Goal: Ask a question

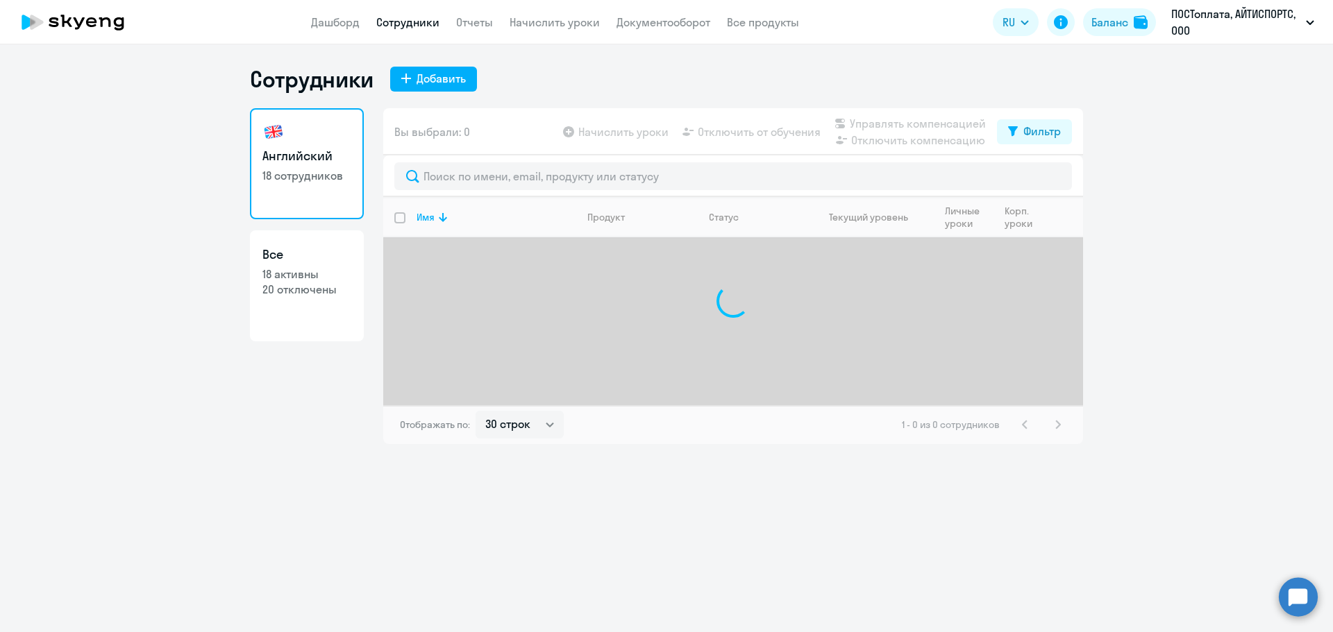
select select "30"
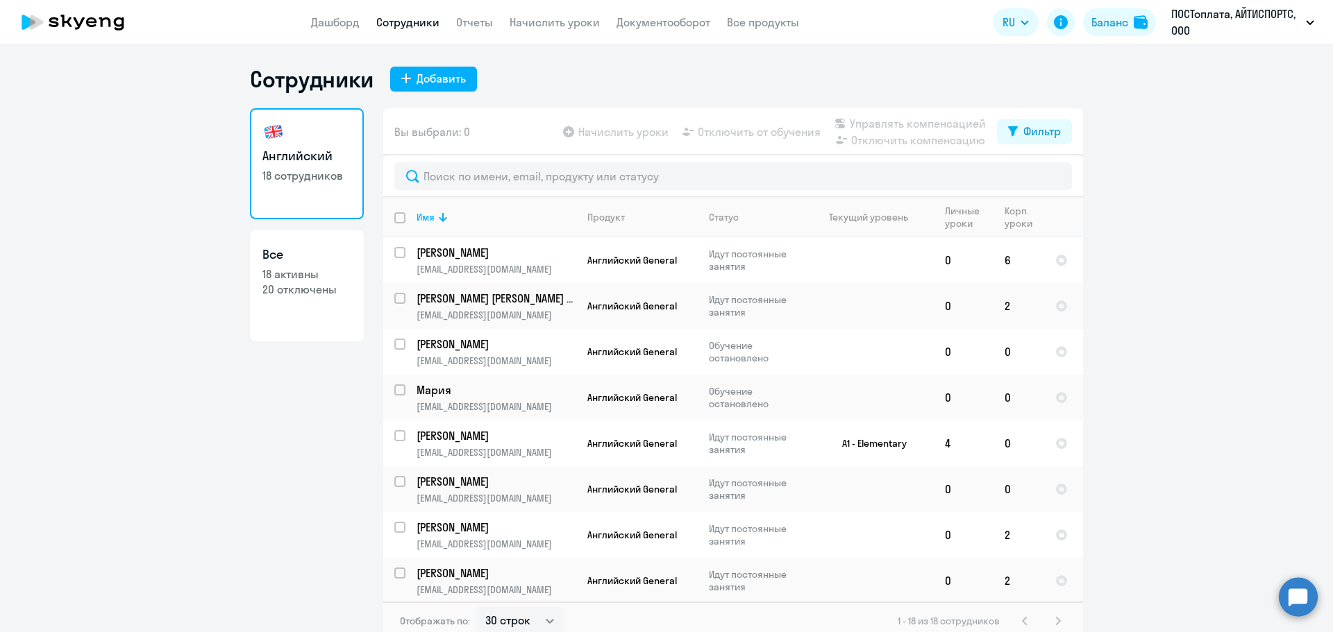
click at [1291, 595] on circle at bounding box center [1297, 596] width 39 height 39
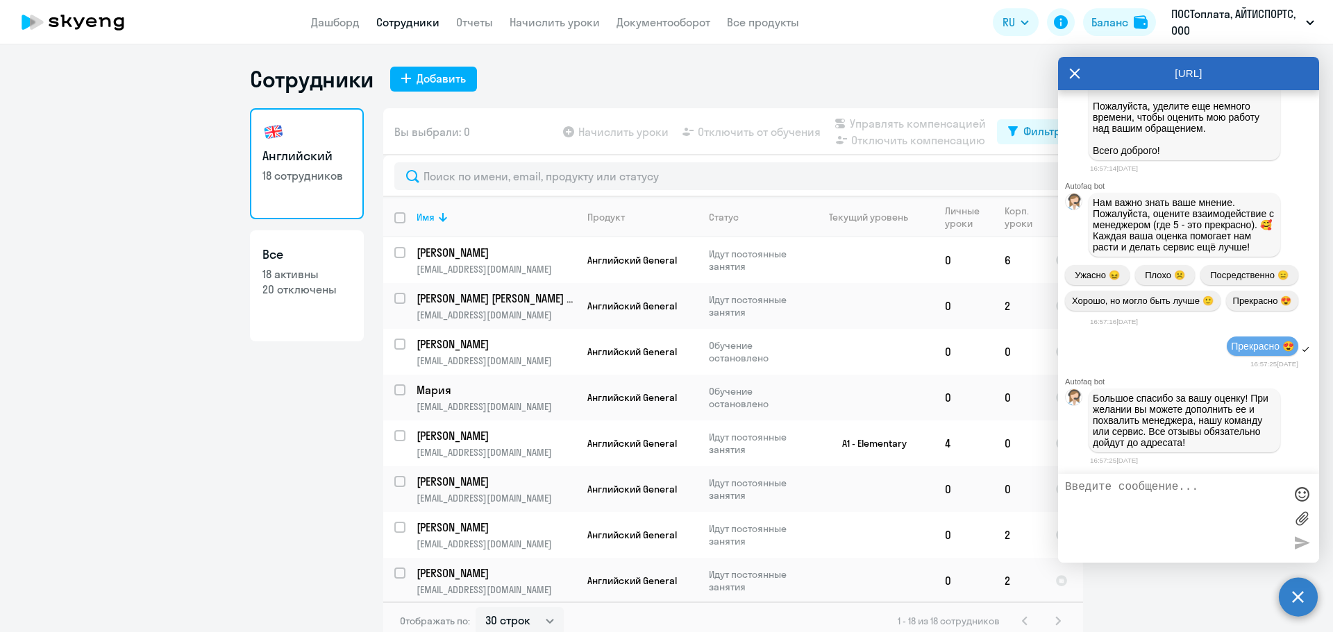
click at [1162, 509] on textarea at bounding box center [1174, 518] width 219 height 75
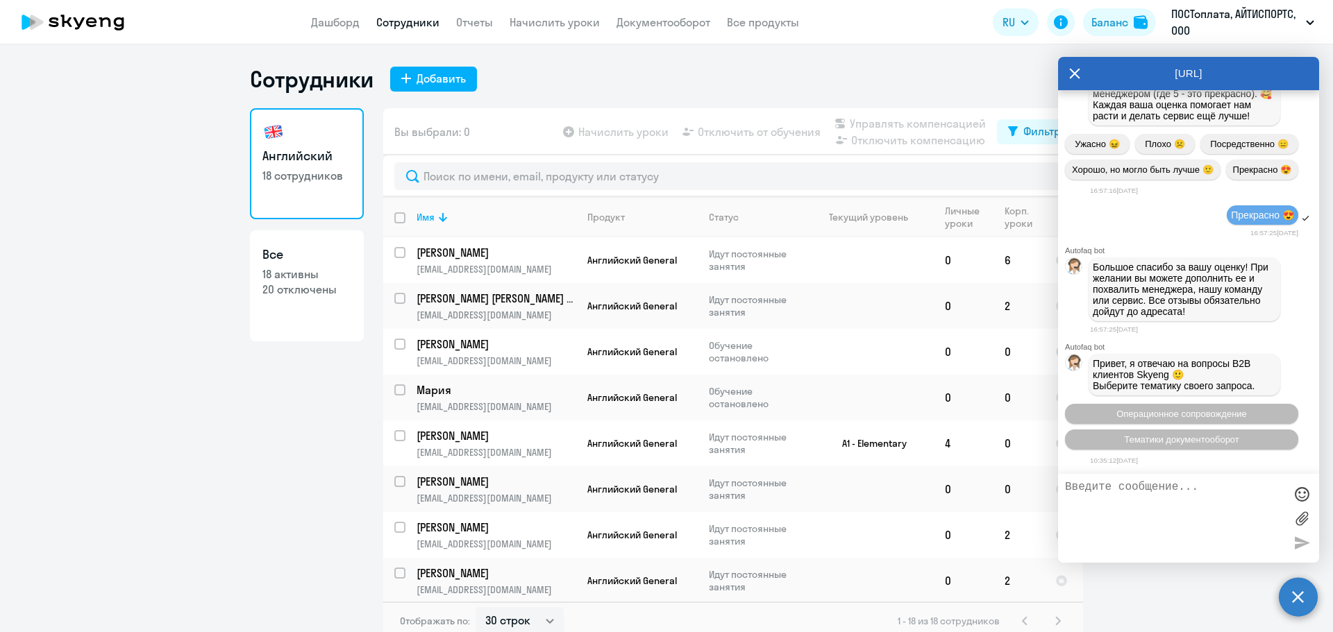
scroll to position [21586, 0]
click at [1162, 509] on textarea at bounding box center [1174, 518] width 219 height 75
click at [1204, 412] on span "Операционное сопровождение" at bounding box center [1181, 414] width 130 height 10
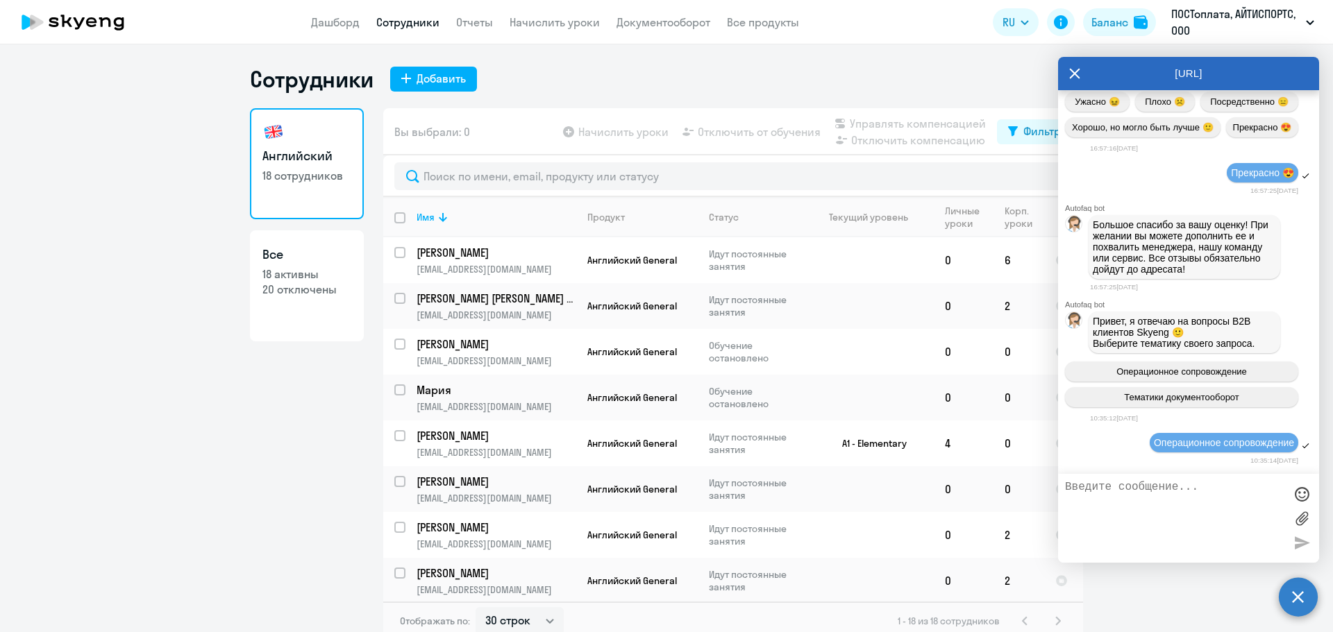
scroll to position [21737, 0]
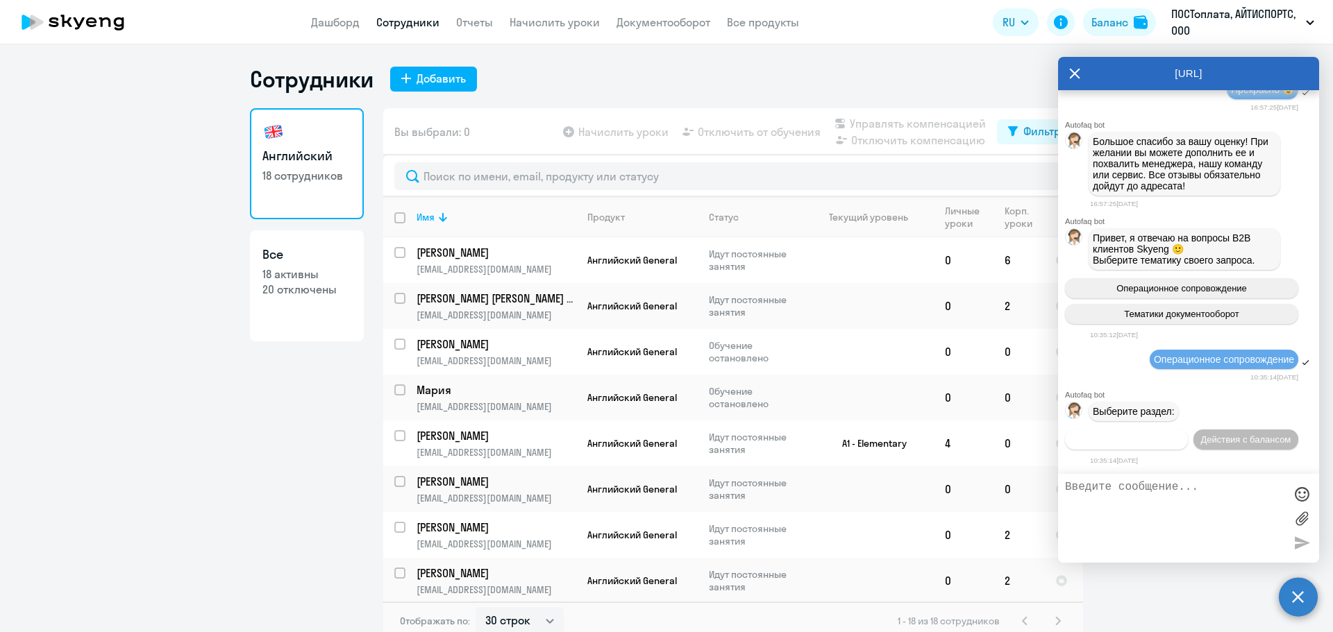
click at [1187, 430] on button "Действия по сотрудникам" at bounding box center [1126, 440] width 123 height 20
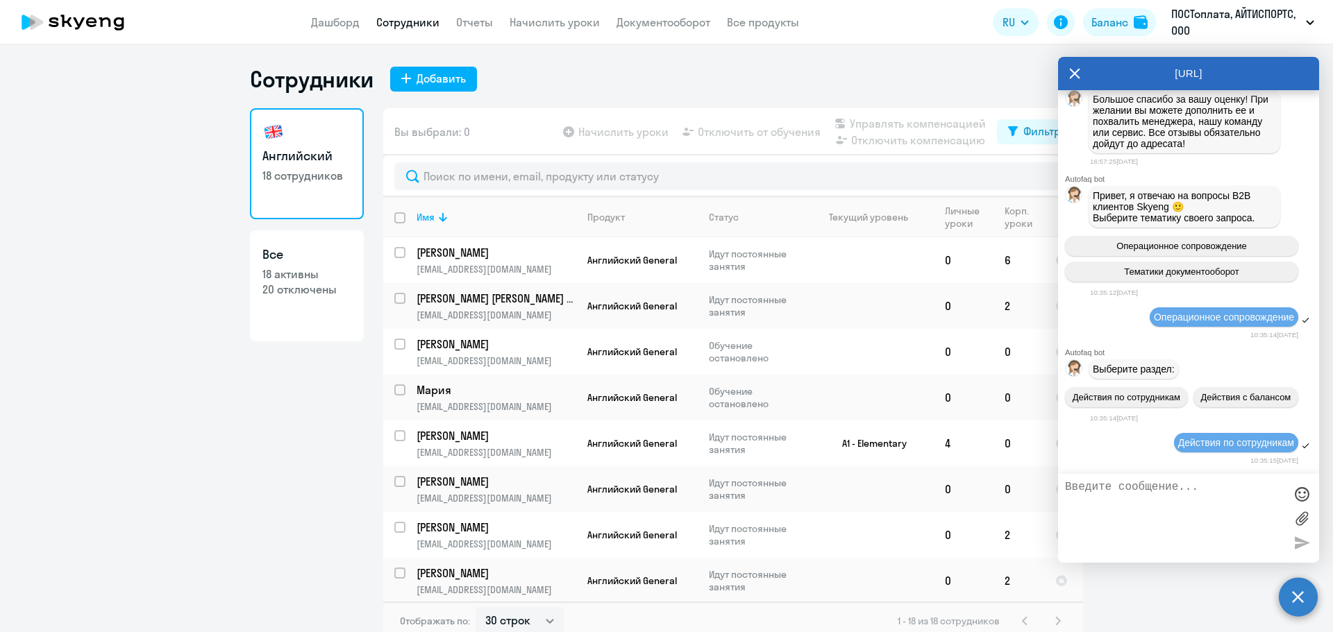
scroll to position [21942, 0]
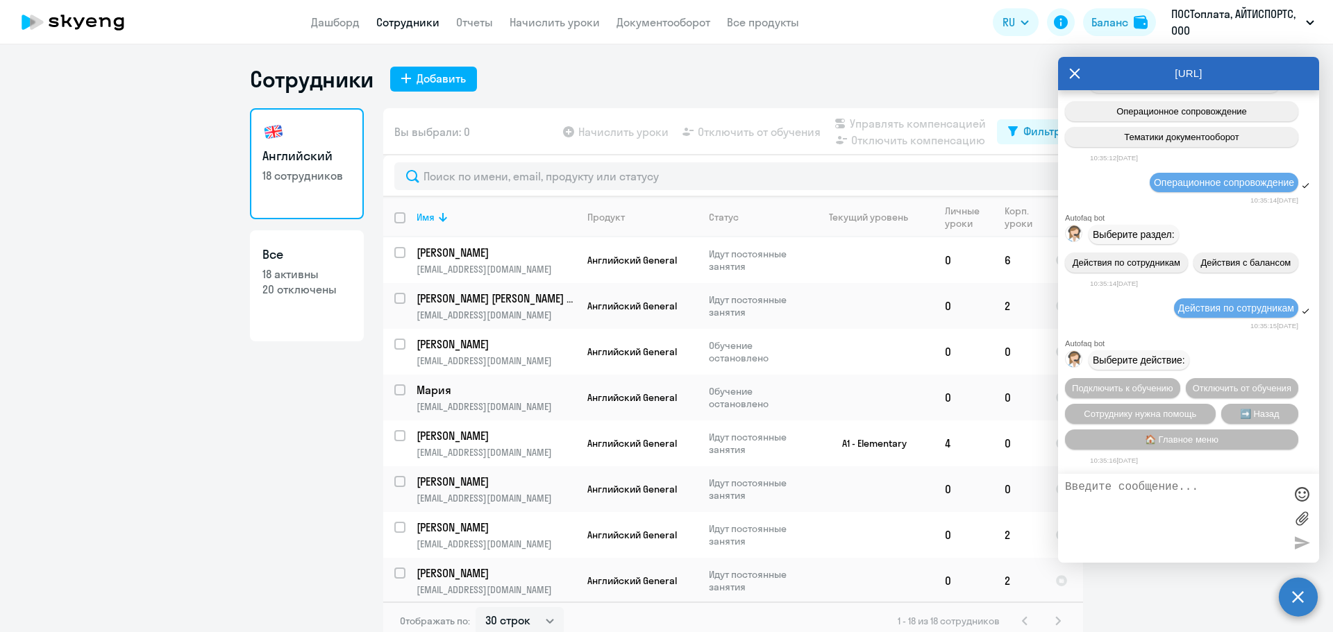
click at [1189, 498] on textarea at bounding box center [1174, 518] width 219 height 75
click at [1173, 383] on span "Подключить к обучению" at bounding box center [1122, 388] width 101 height 10
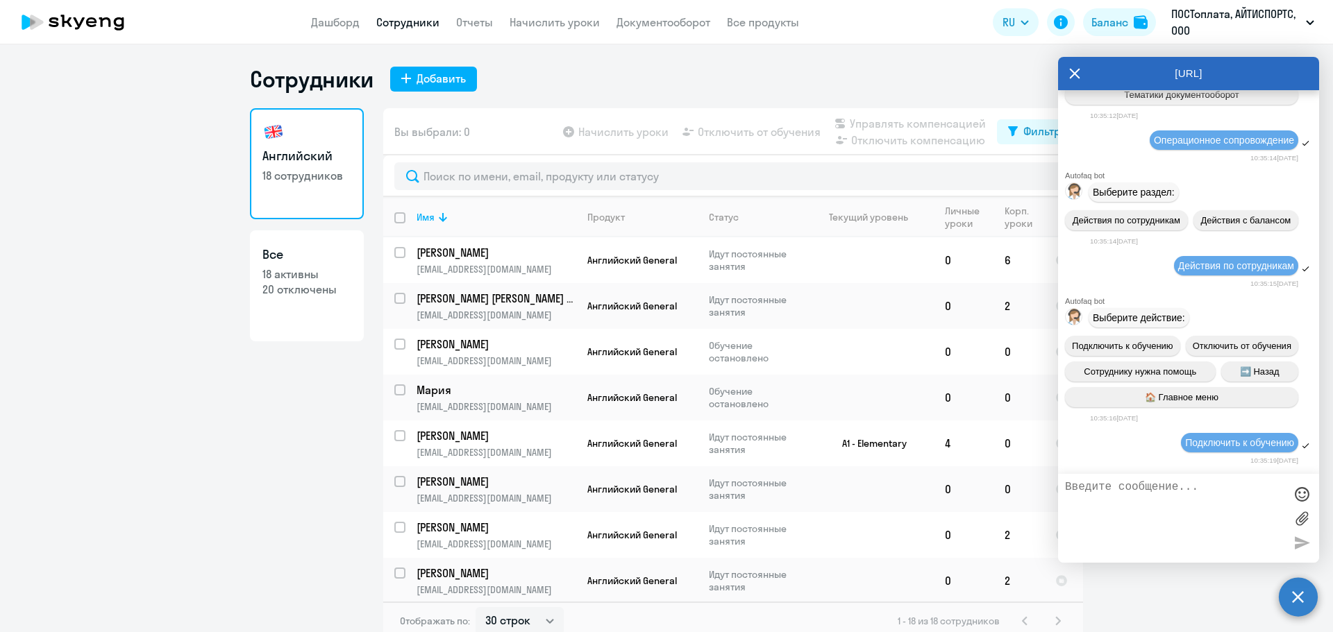
scroll to position [22121, 0]
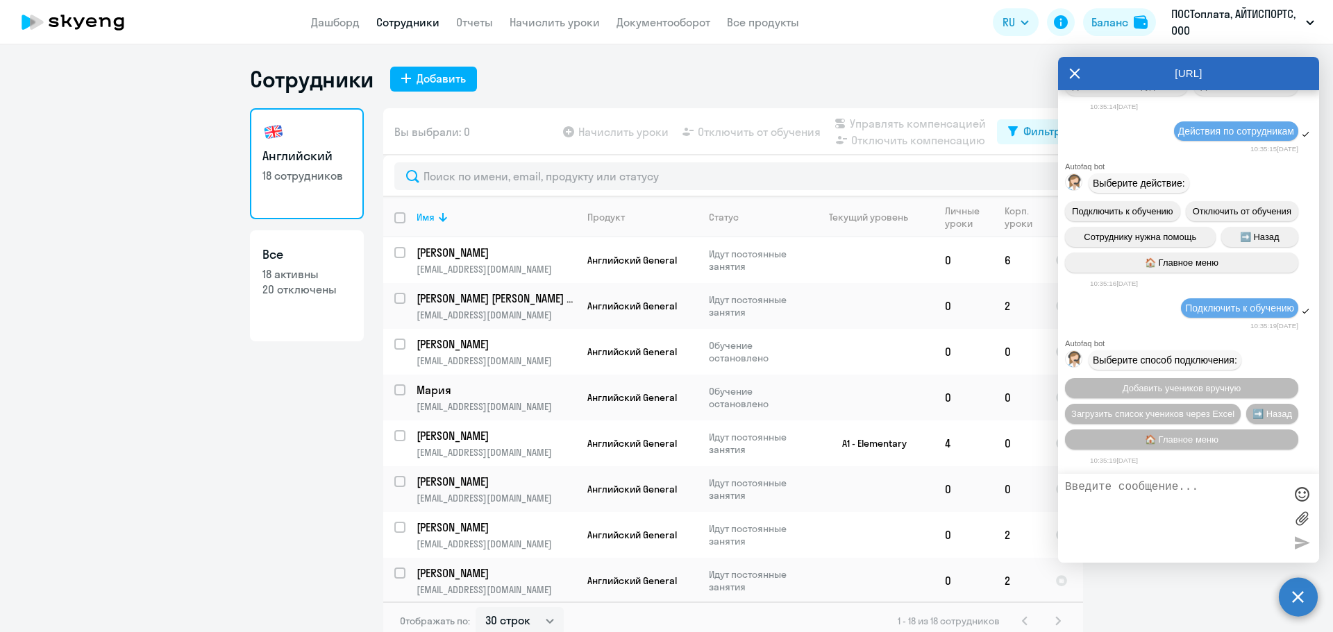
click at [1191, 500] on textarea at bounding box center [1174, 518] width 219 height 75
type textarea "Свяжите меня с менеджером, пожалуйста"
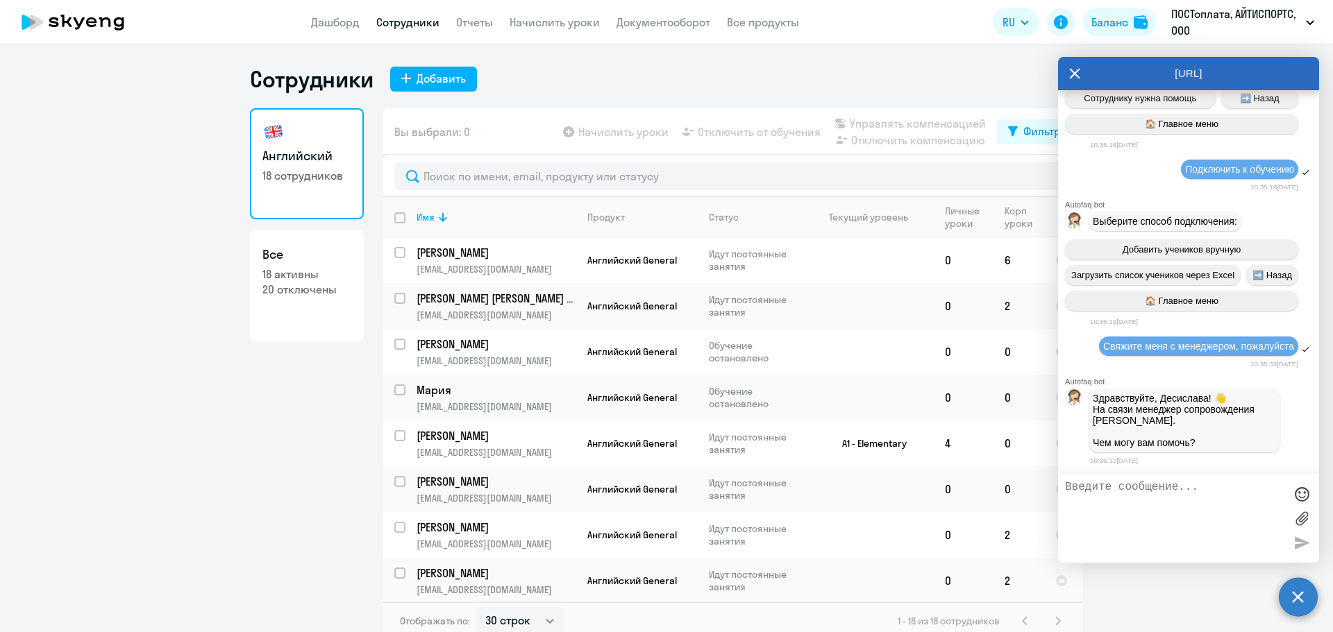
scroll to position [22273, 0]
click at [1131, 495] on textarea at bounding box center [1174, 518] width 219 height 75
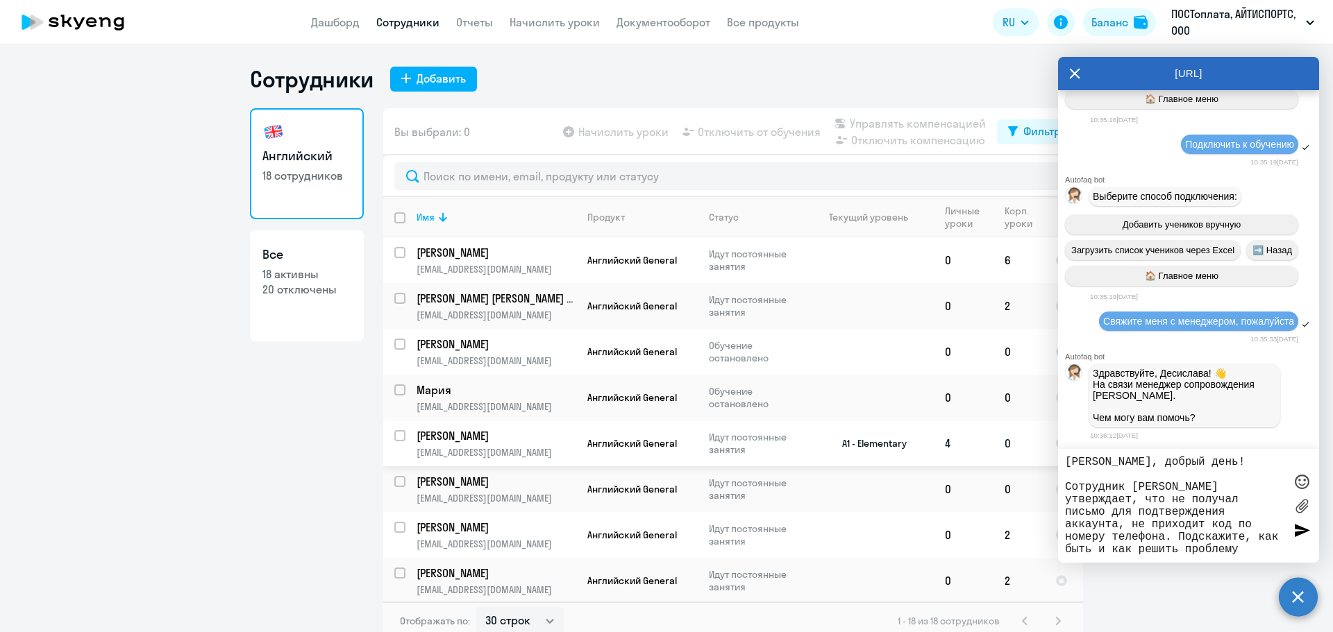
type textarea "[PERSON_NAME], добрый день! Сотрудник [PERSON_NAME] утверждает, что не получал …"
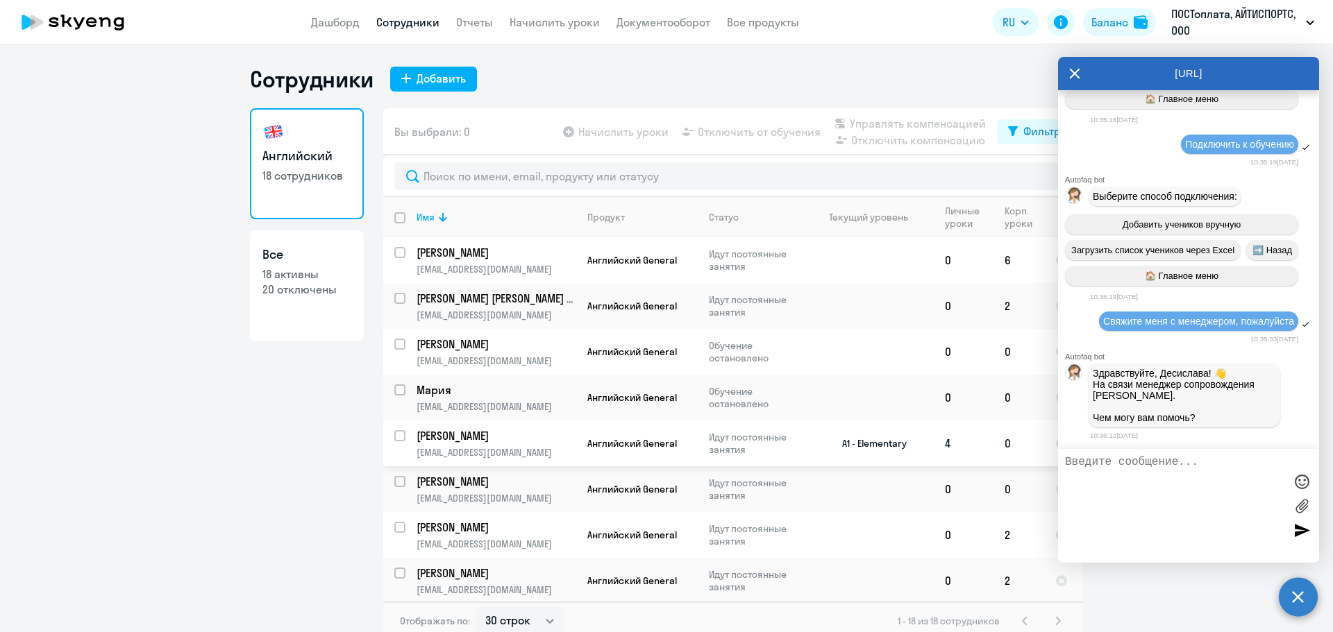
scroll to position [22393, 0]
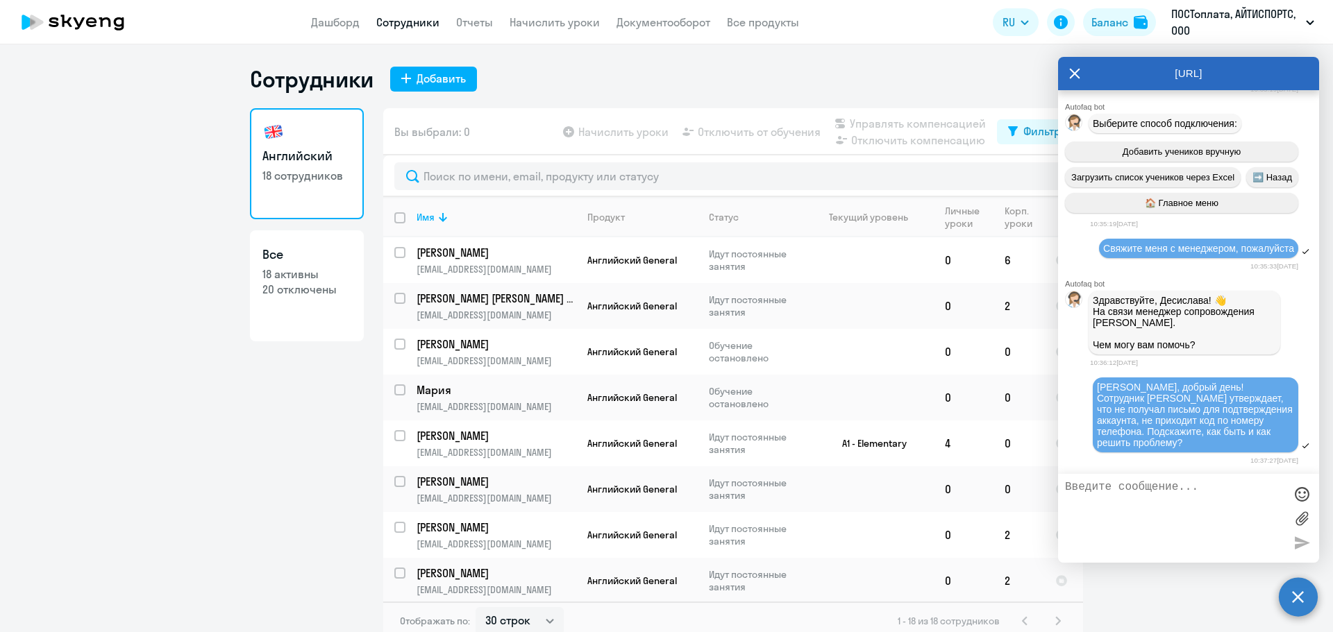
click at [1134, 500] on textarea at bounding box center [1174, 518] width 219 height 75
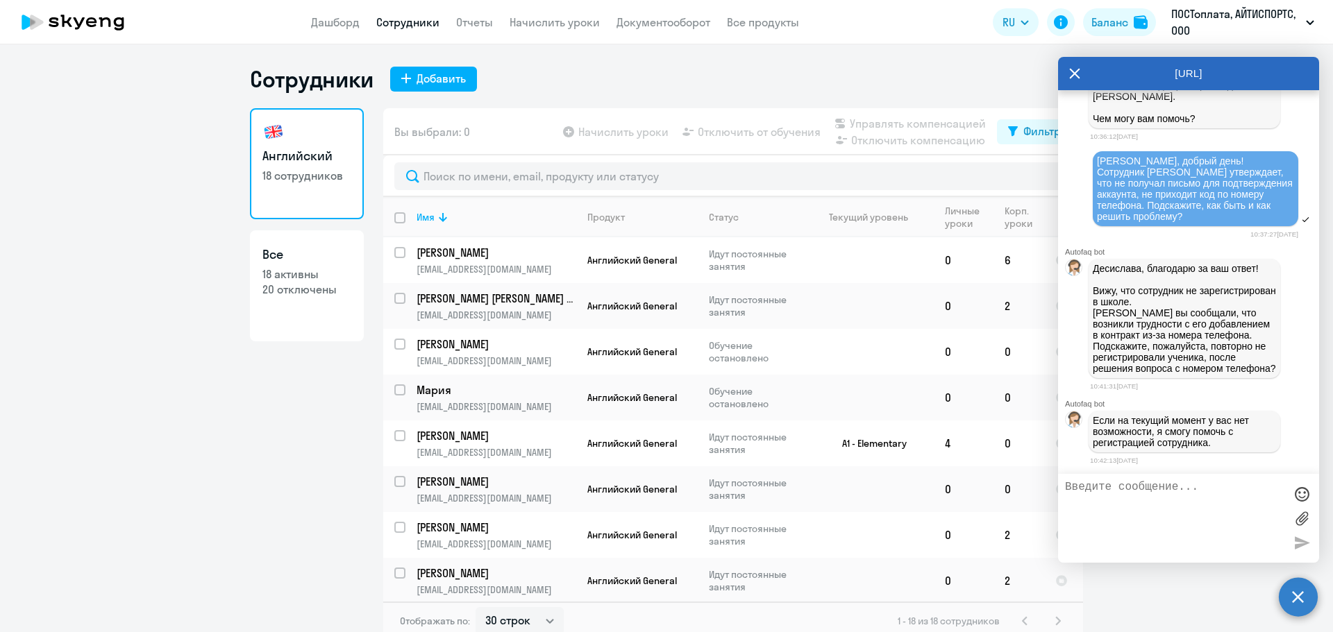
scroll to position [22630, 0]
click at [1148, 489] on textarea at bounding box center [1174, 518] width 219 height 75
click at [1149, 493] on textarea at bounding box center [1174, 518] width 219 height 75
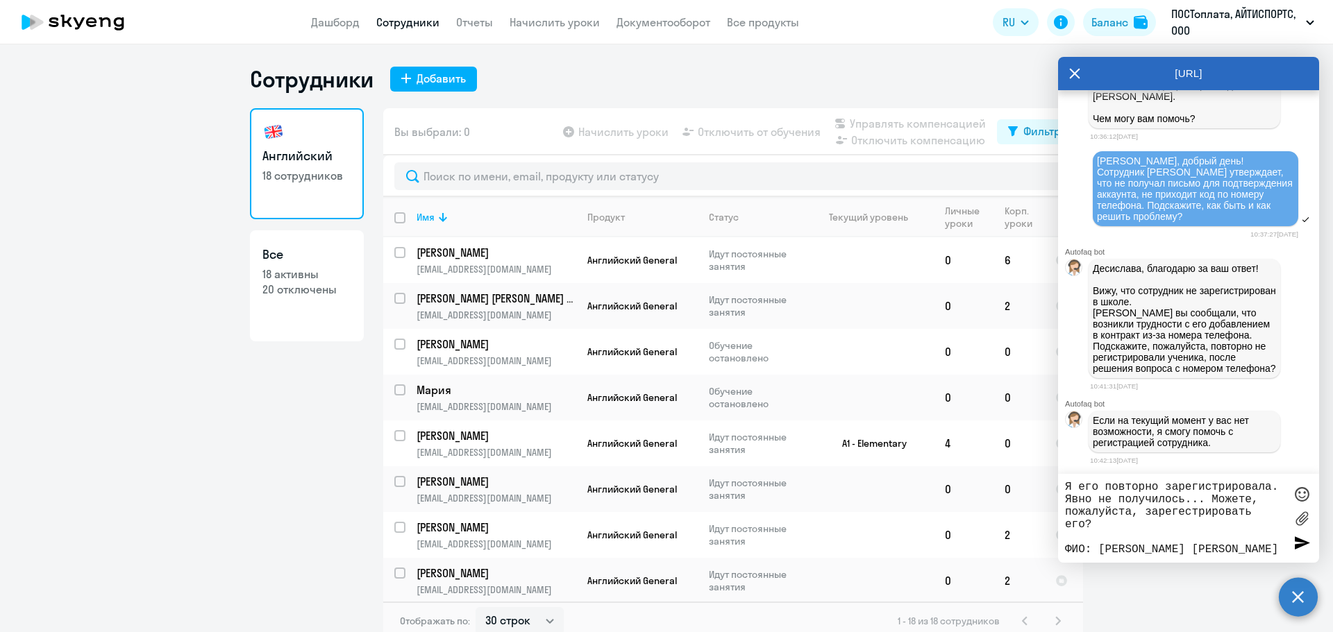
scroll to position [12, 0]
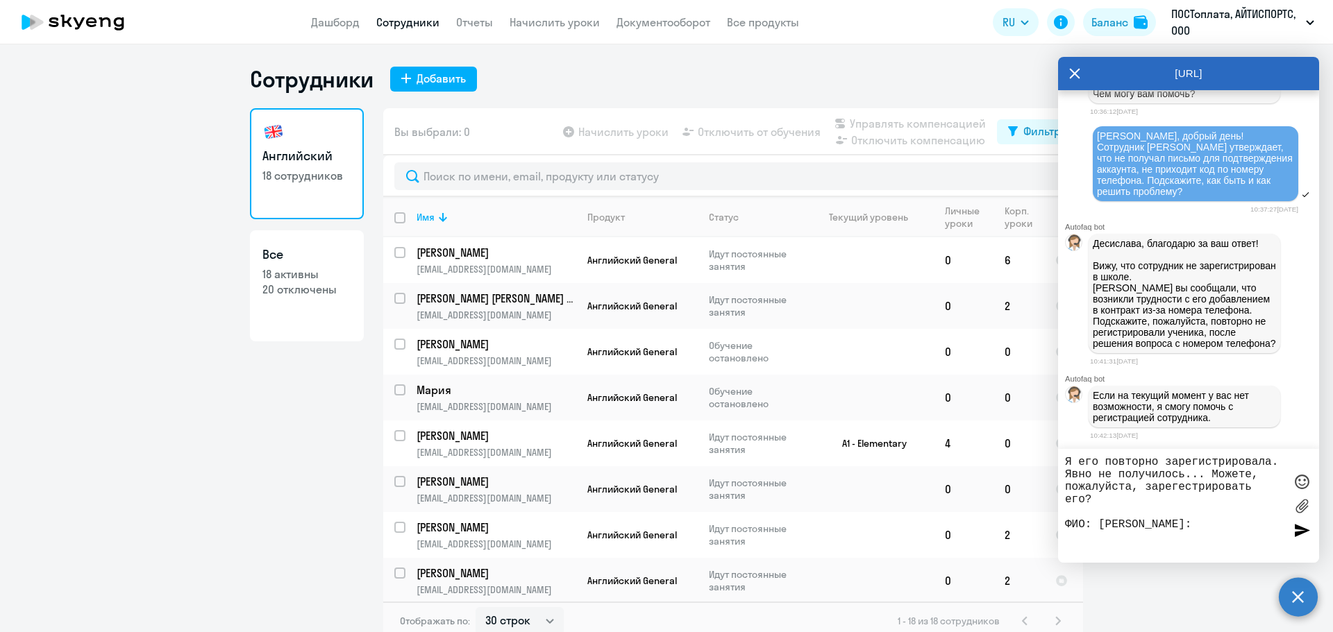
paste textarea "[EMAIL_ADDRESS][DOMAIN_NAME]"
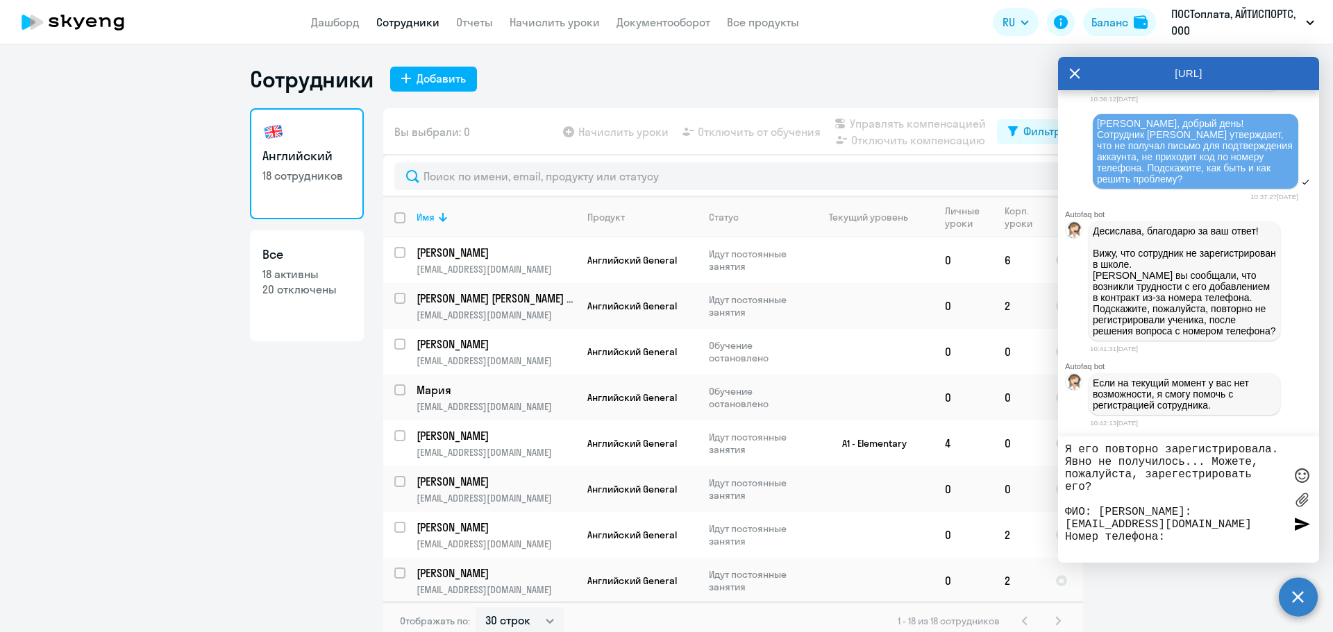
paste textarea "[PHONE_NUMBER]"
type textarea "Я его повторно зарегистрировала. Явно не получилось... Можете, пожалуйста, заре…"
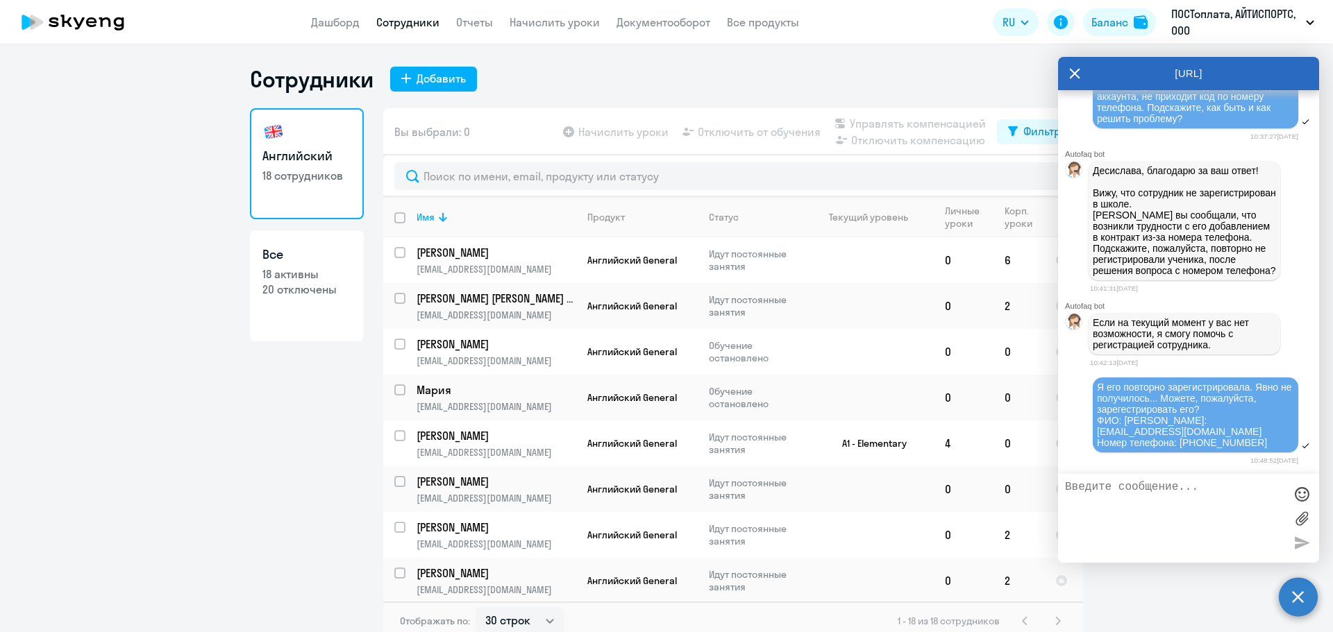
scroll to position [22750, 0]
click at [1184, 543] on textarea at bounding box center [1174, 518] width 219 height 75
